Goal: Information Seeking & Learning: Compare options

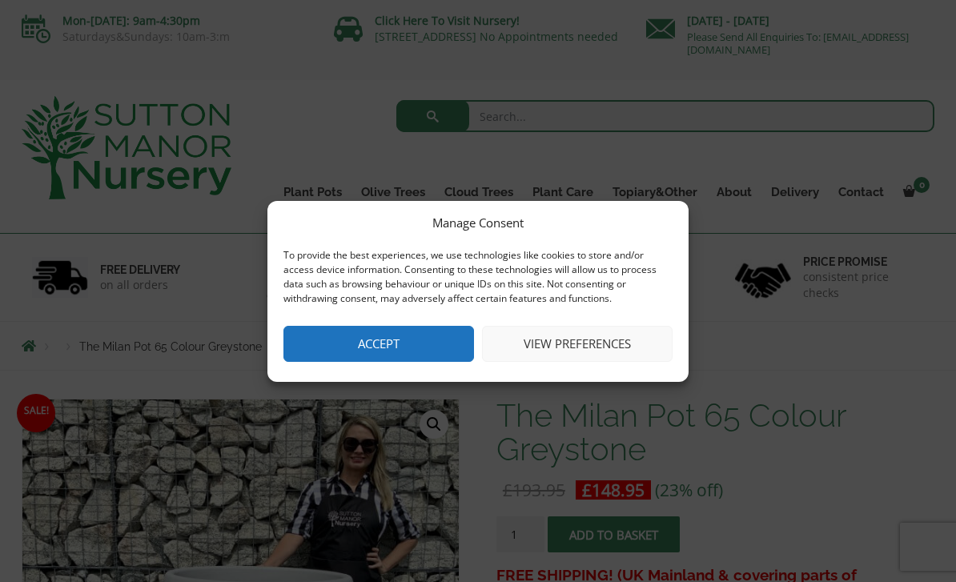
click at [358, 372] on div "Manage Consent To provide the best experiences, we use technologies like cookie…" at bounding box center [478, 291] width 421 height 181
click at [392, 340] on button "Accept" at bounding box center [379, 344] width 191 height 36
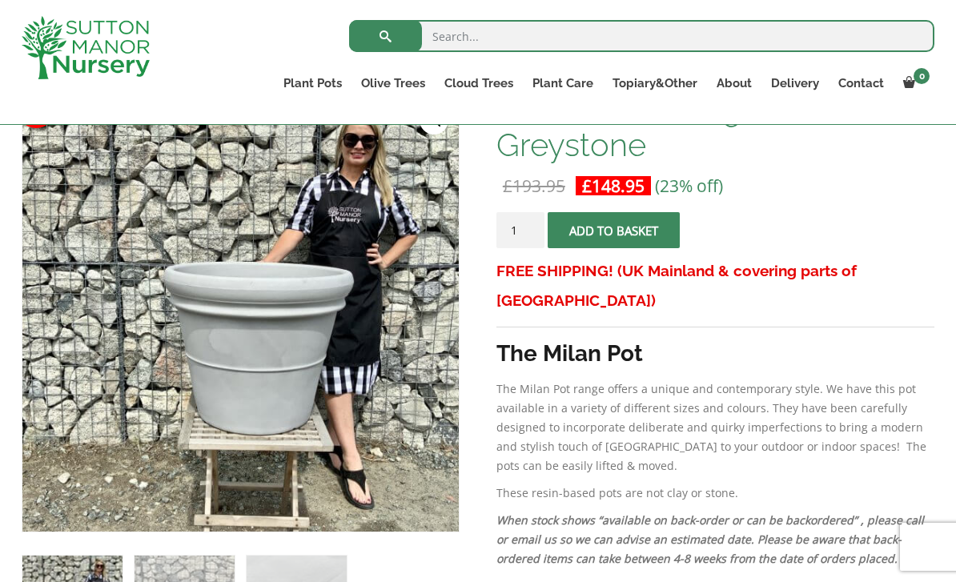
scroll to position [275, 0]
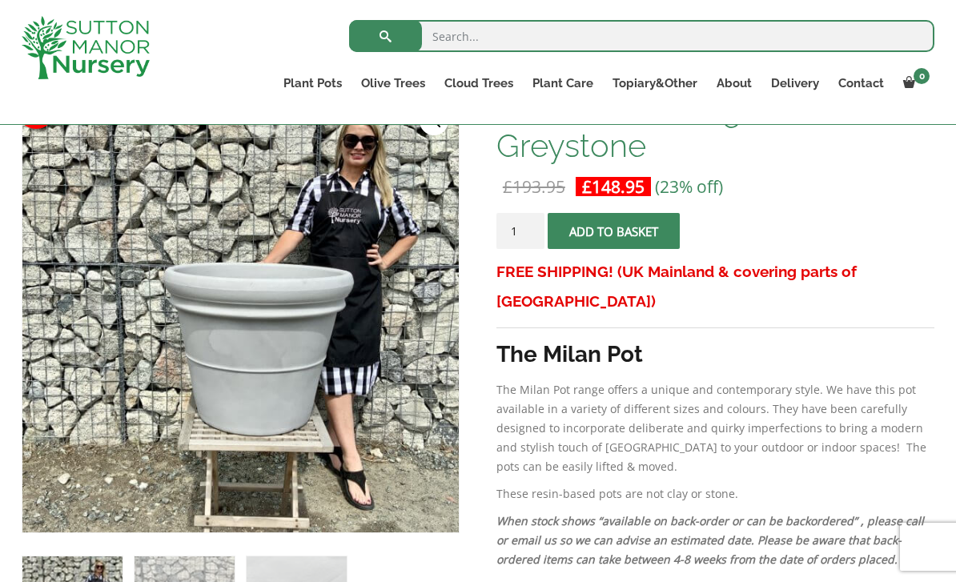
click at [905, 440] on p "The Milan Pot range offers a unique and contemporary style. We have this pot av…" at bounding box center [716, 428] width 438 height 96
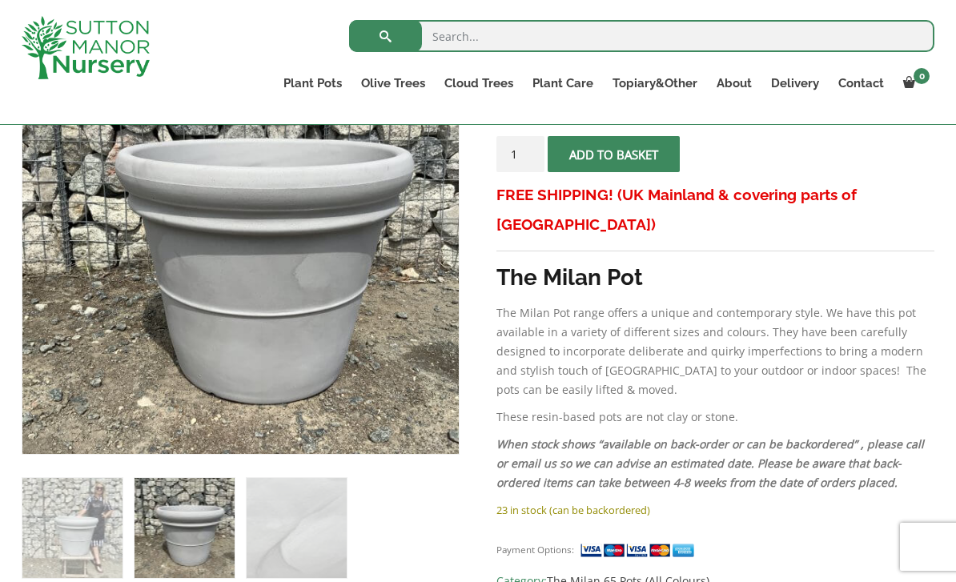
scroll to position [347, 0]
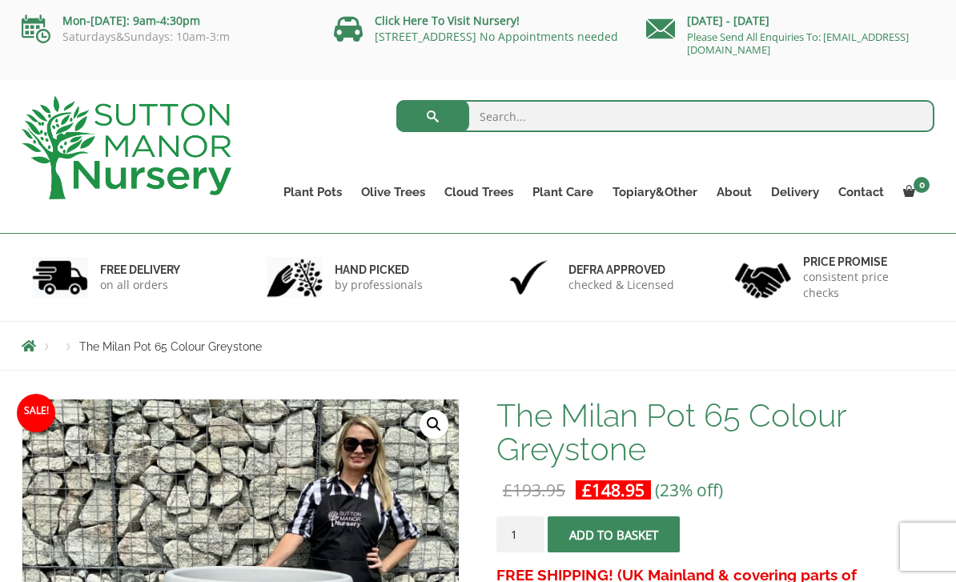
click at [0, 0] on link "The Old Stone Pots" at bounding box center [0, 0] width 0 height 0
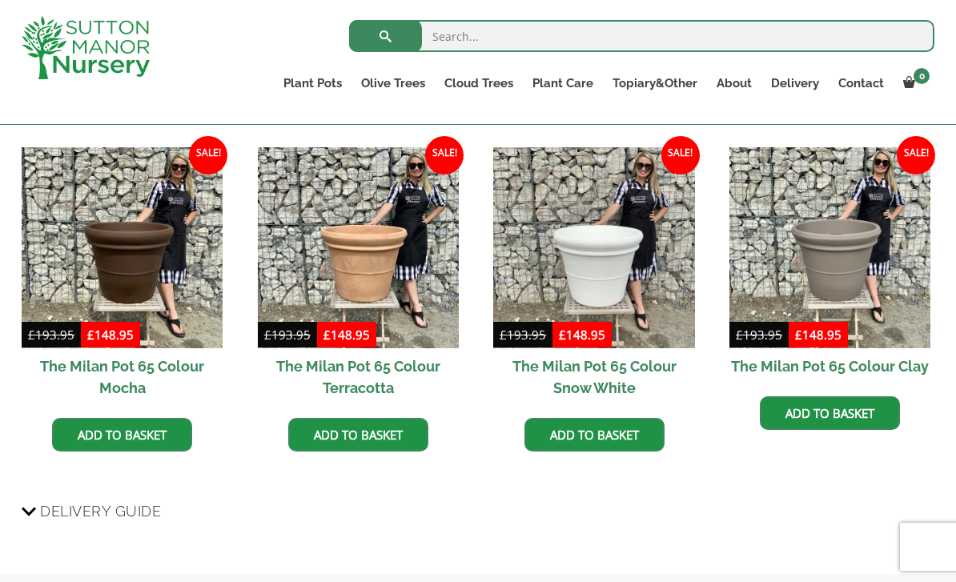
scroll to position [1330, 0]
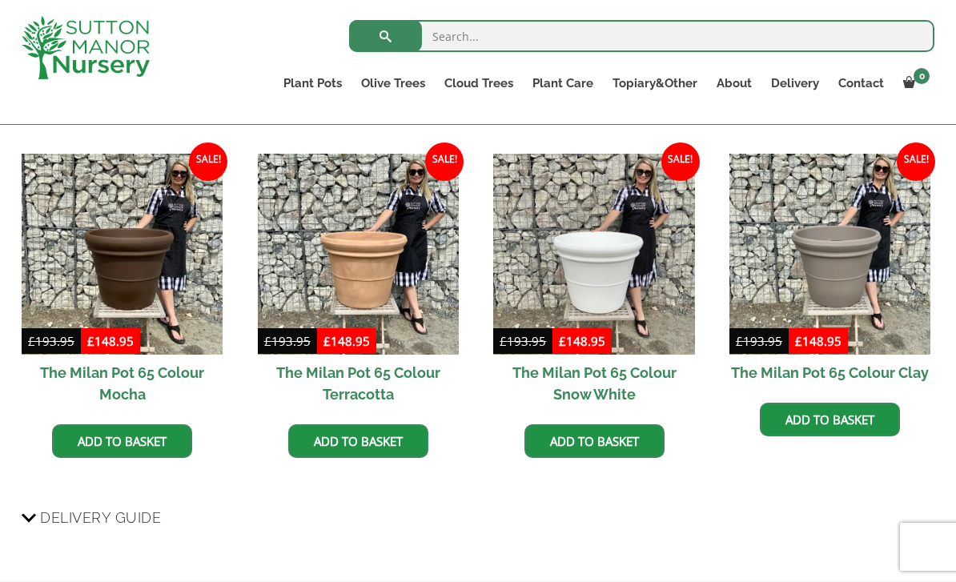
click at [884, 262] on img at bounding box center [830, 254] width 201 height 201
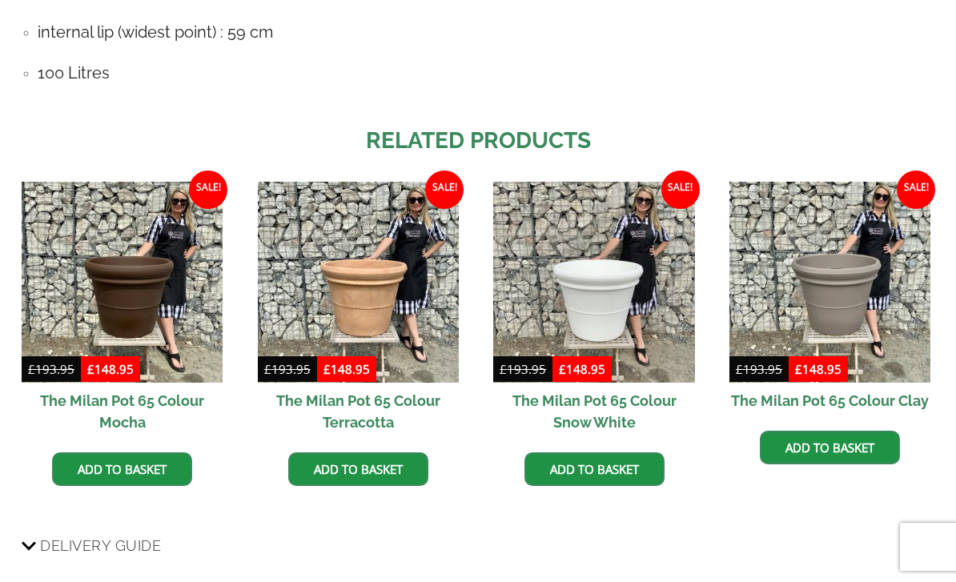
scroll to position [1382, 0]
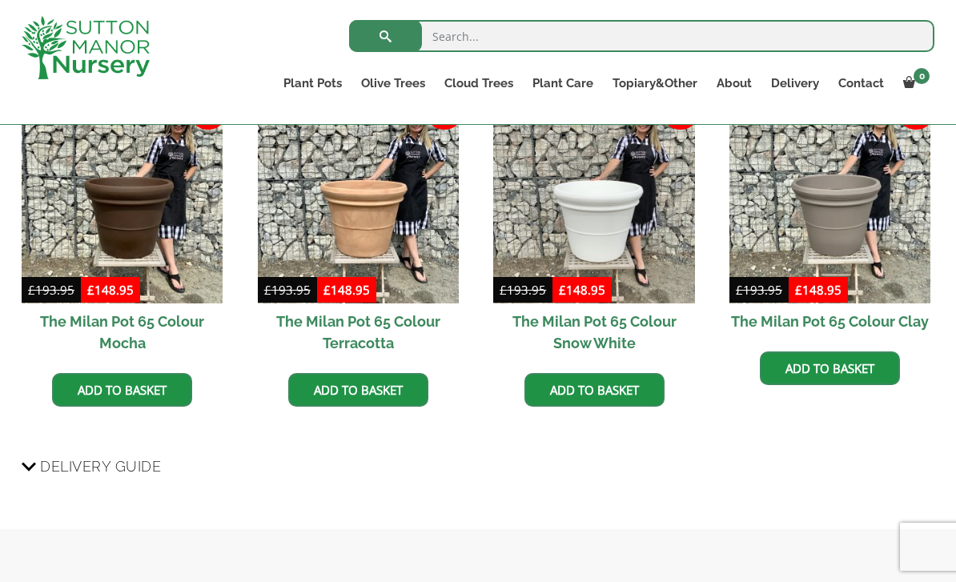
click at [606, 258] on img at bounding box center [593, 203] width 201 height 201
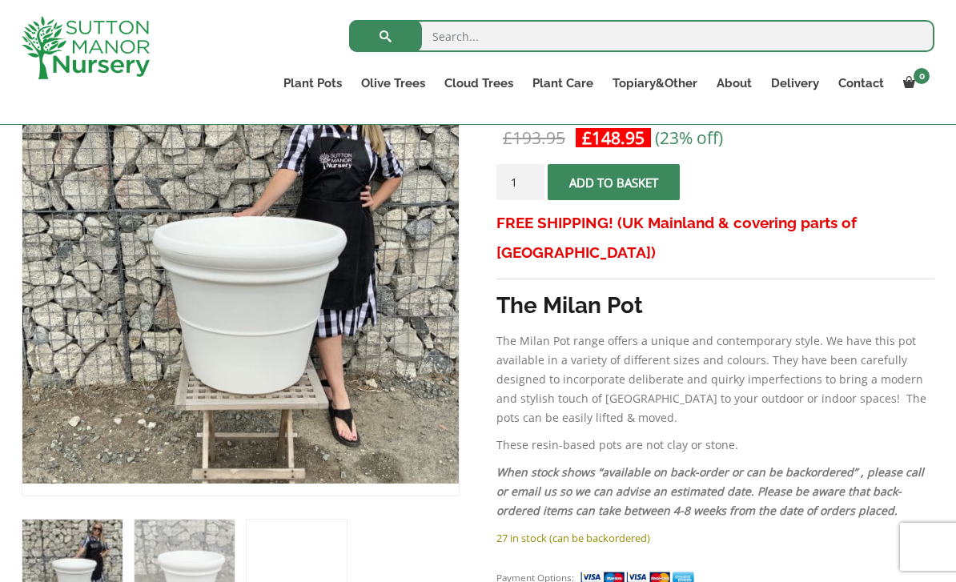
scroll to position [438, 0]
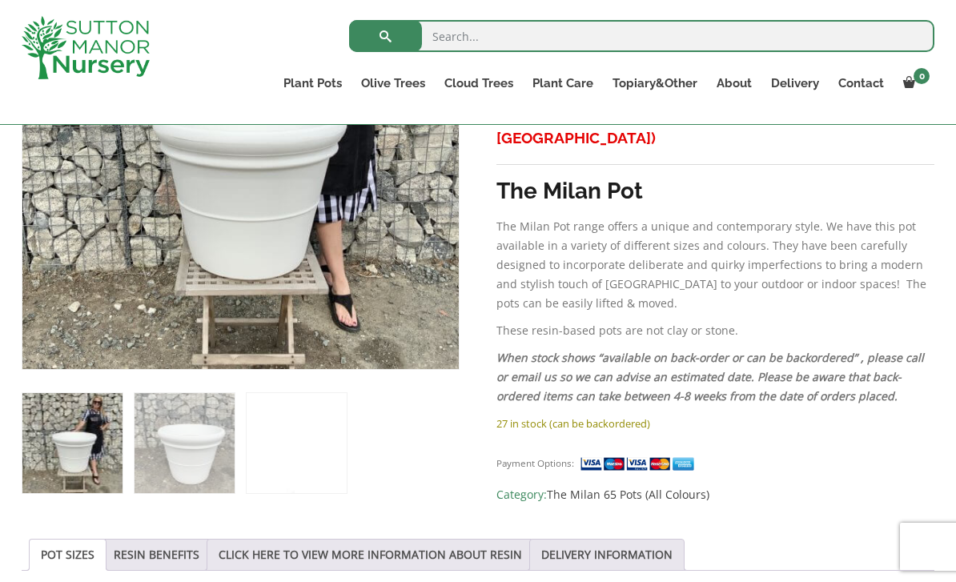
click at [152, 569] on link "RESIN BENEFITS" at bounding box center [157, 555] width 86 height 30
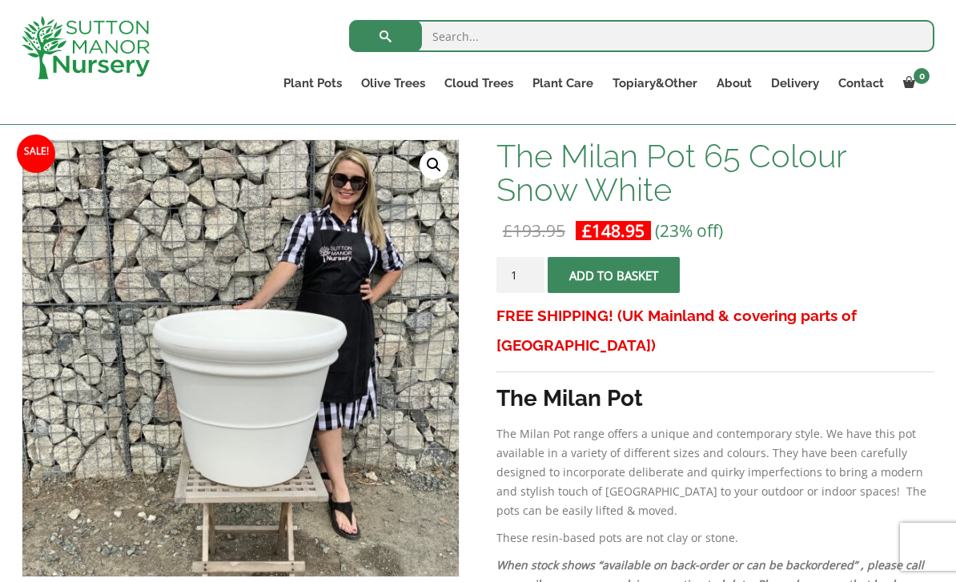
scroll to position [0, 0]
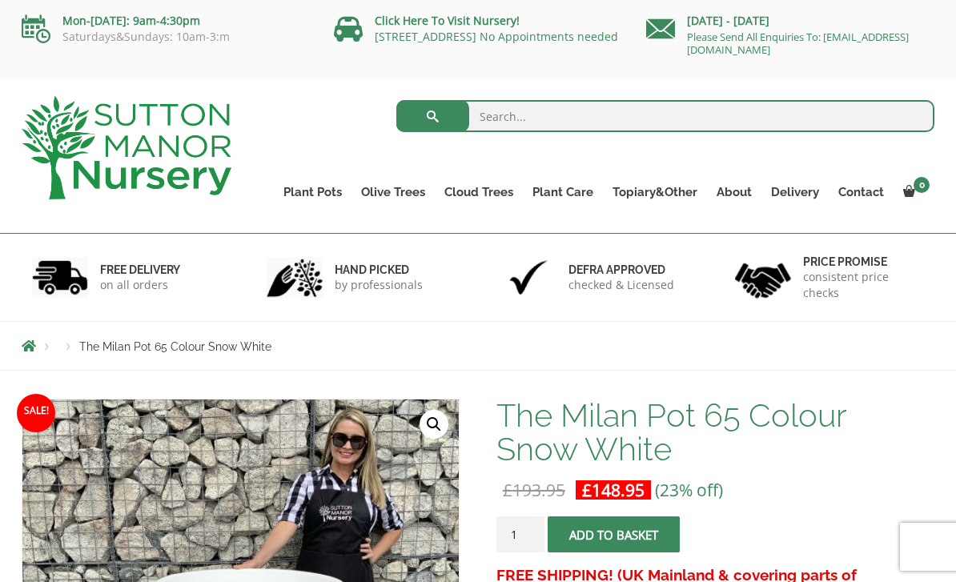
click at [0, 0] on link "The Iron Stone Pots" at bounding box center [0, 0] width 0 height 0
click at [0, 0] on link "The Old Stone Pots" at bounding box center [0, 0] width 0 height 0
